Goal: Find specific page/section

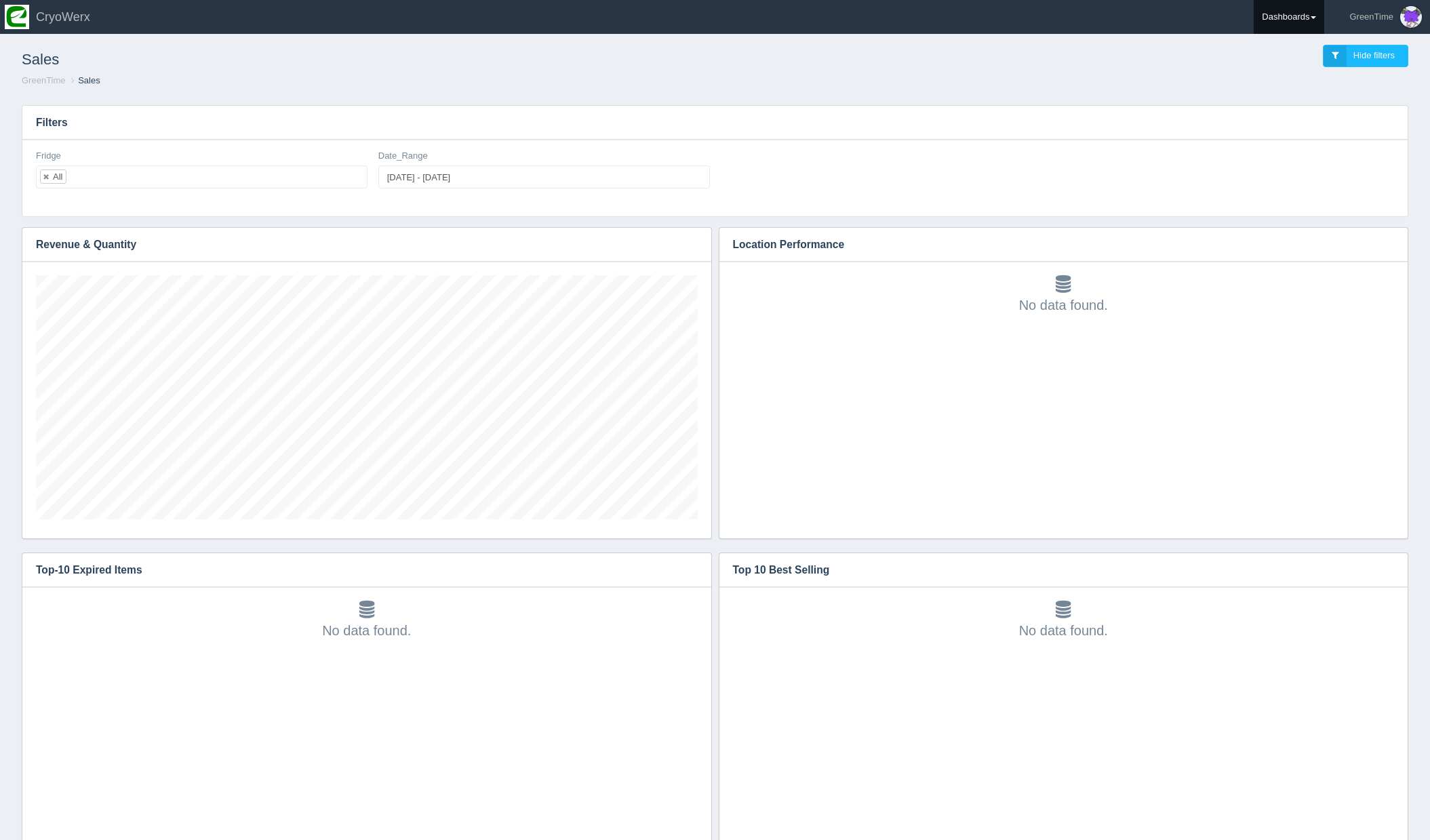
scroll to position [352, 1358]
click at [1286, 21] on link "Dashboards" at bounding box center [1289, 17] width 71 height 34
click at [1278, 103] on link "GreenTime" at bounding box center [1345, 99] width 183 height 26
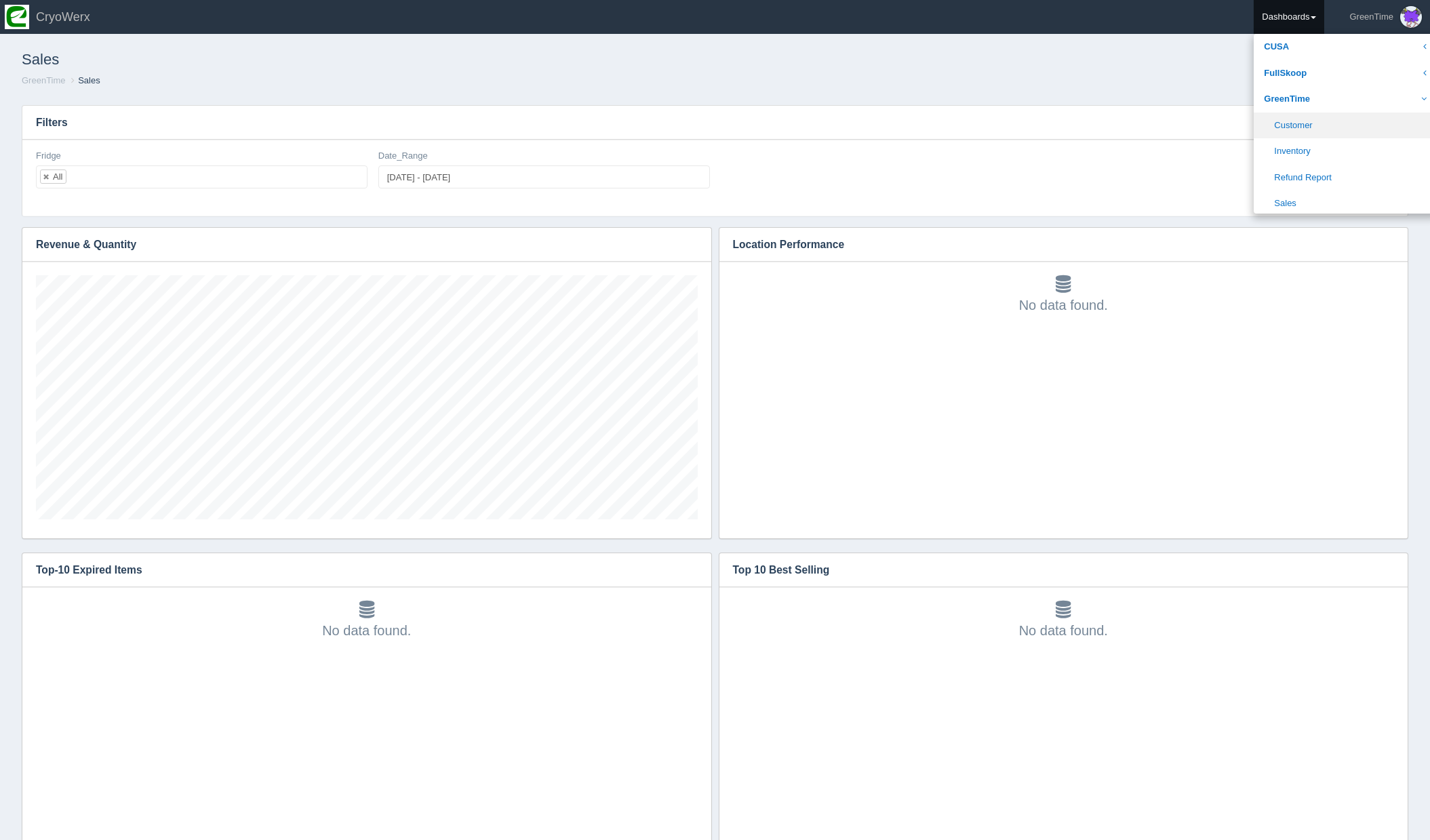
click at [1324, 125] on link "Customer" at bounding box center [1345, 125] width 183 height 26
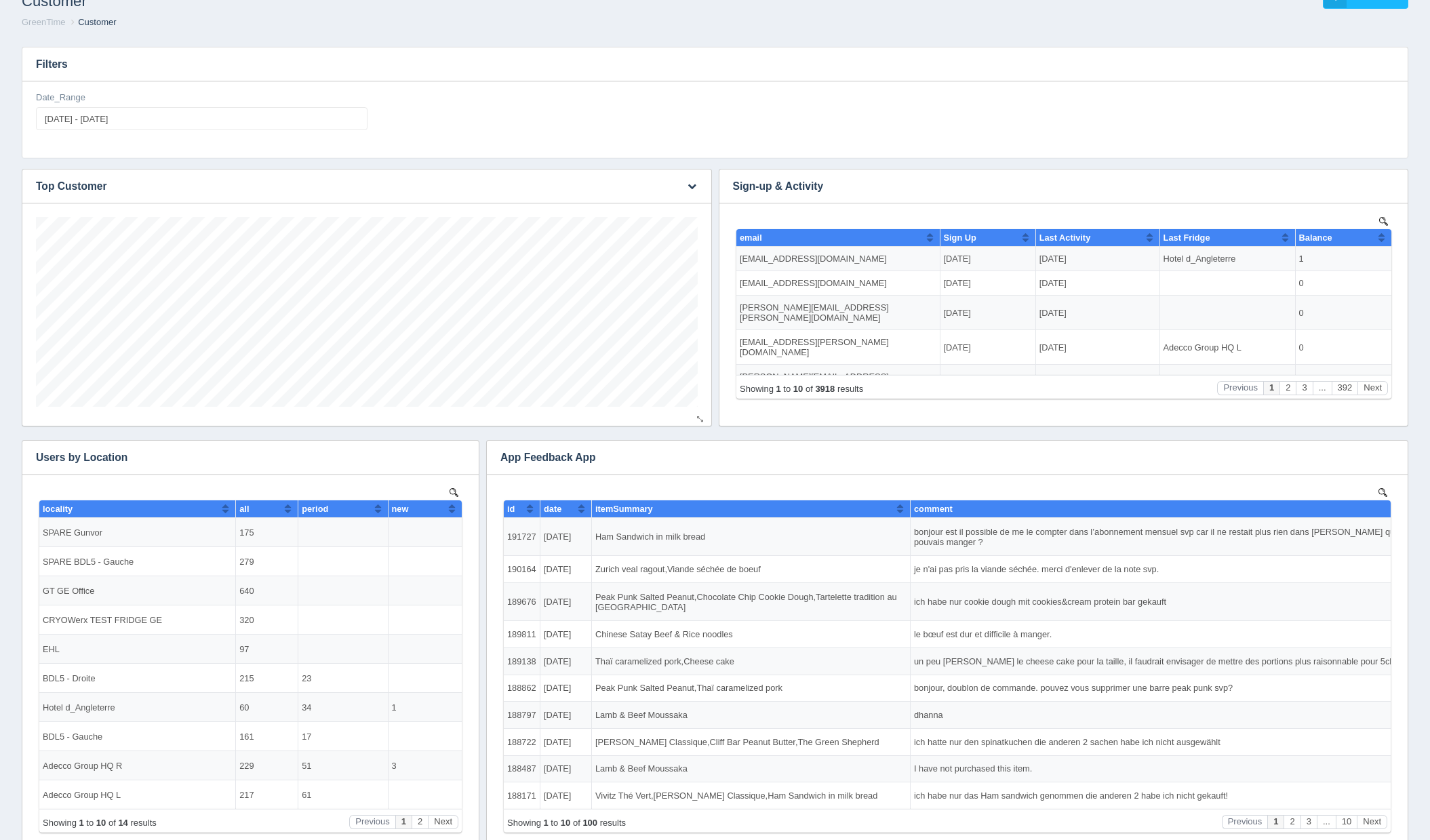
scroll to position [58, 0]
click at [691, 184] on icon "button" at bounding box center [692, 187] width 9 height 9
click at [691, 186] on icon "button" at bounding box center [692, 187] width 9 height 9
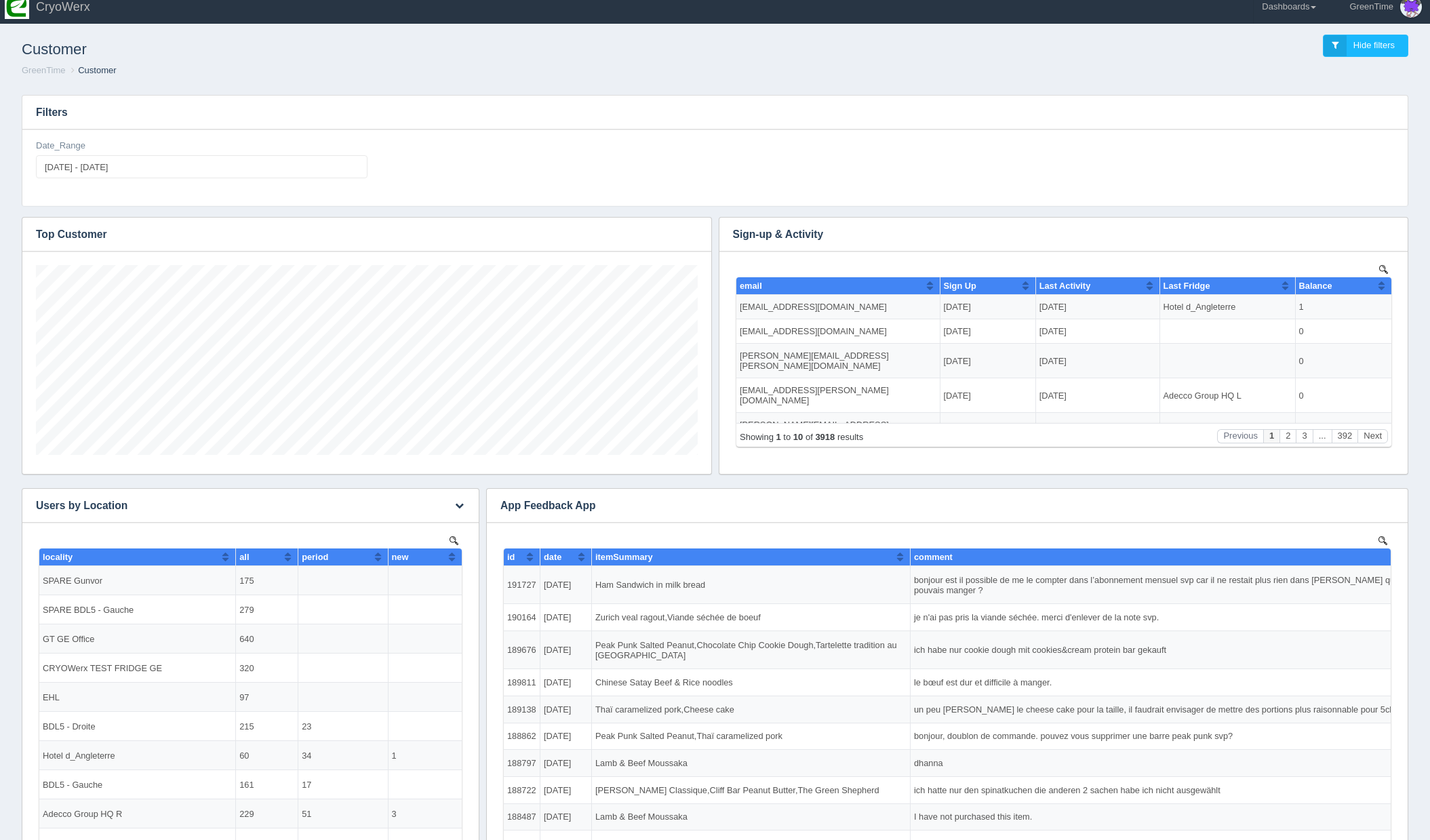
scroll to position [0, 0]
